Goal: Find specific page/section: Find specific page/section

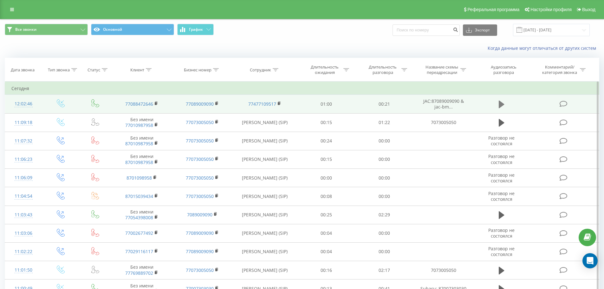
click at [500, 103] on icon at bounding box center [502, 105] width 6 height 8
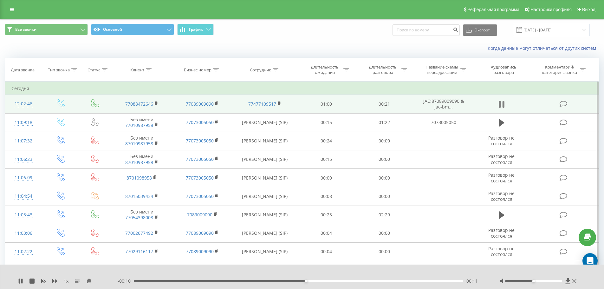
click at [504, 105] on icon at bounding box center [504, 104] width 2 height 7
click at [13, 8] on icon at bounding box center [12, 9] width 4 height 4
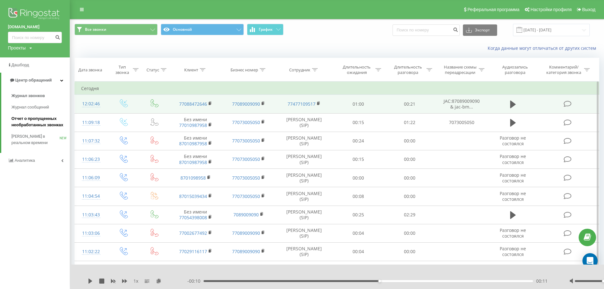
click at [48, 122] on span "Отчет о пропущенных необработанных звонках" at bounding box center [38, 121] width 55 height 13
click at [47, 122] on span "Отчет о пропущенных необработанных звонках" at bounding box center [38, 121] width 55 height 13
